Goal: Information Seeking & Learning: Learn about a topic

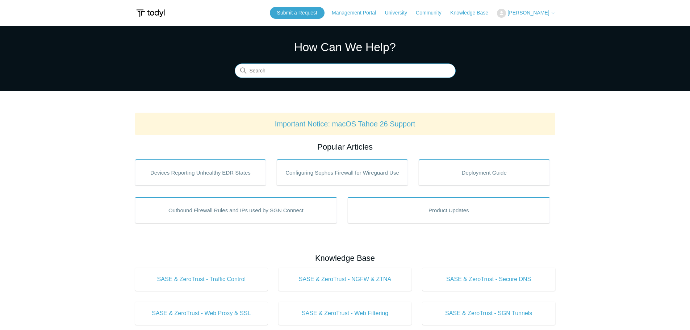
click at [272, 71] on input "Search" at bounding box center [345, 71] width 221 height 14
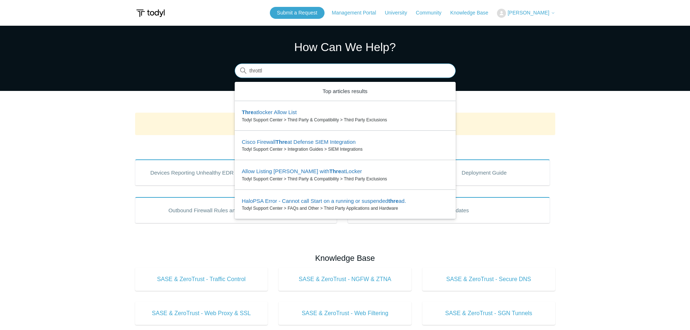
type input "throttle"
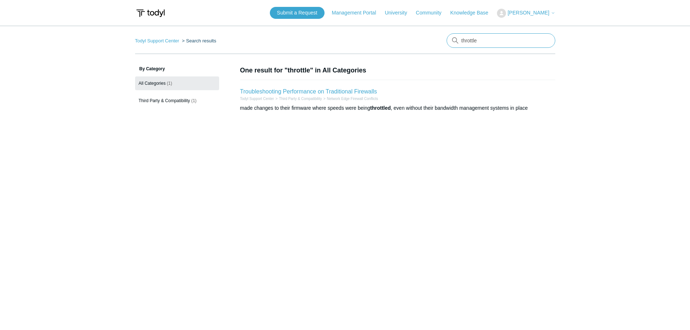
click at [484, 35] on input "throttle" at bounding box center [500, 40] width 109 height 14
click at [484, 40] on input "throttle" at bounding box center [500, 40] width 109 height 14
type input "latency"
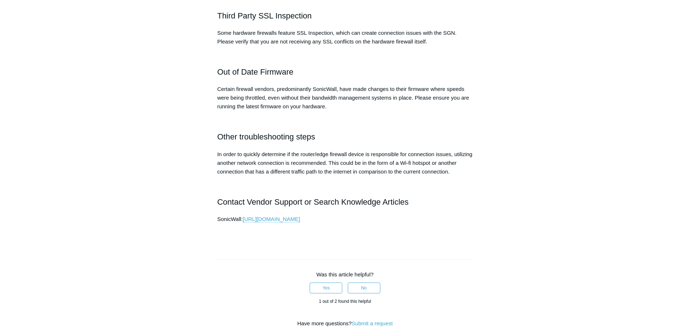
scroll to position [362, 0]
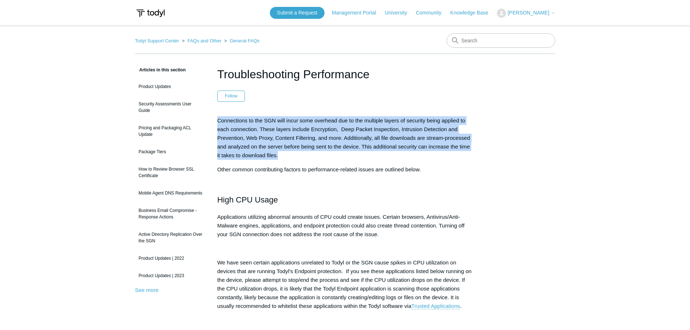
drag, startPoint x: 218, startPoint y: 121, endPoint x: 477, endPoint y: 153, distance: 261.5
copy p "Connections to the SGN will incur some overhead due to the multiple layers of s…"
